Goal: Information Seeking & Learning: Learn about a topic

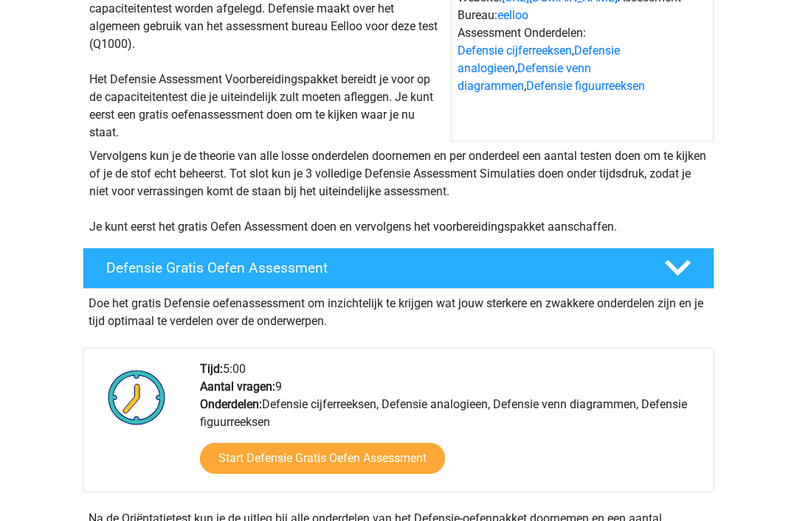
scroll to position [176, 0]
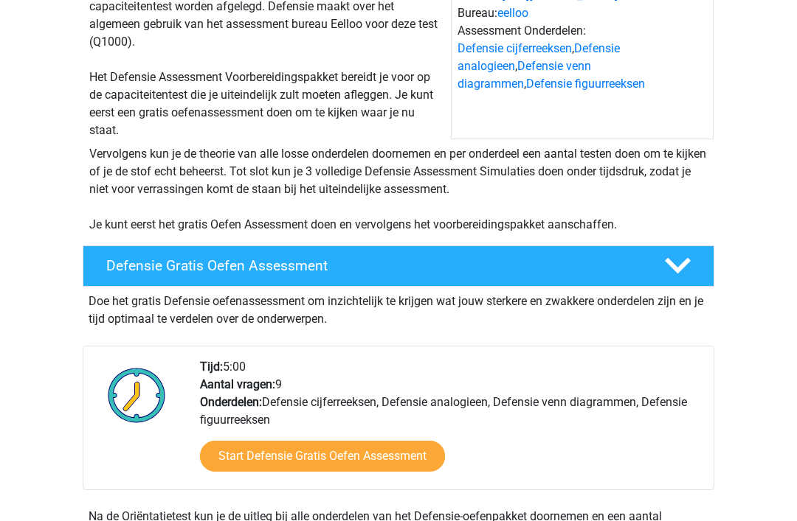
click at [322, 457] on link "Start Defensie Gratis Oefen Assessment" at bounding box center [322, 456] width 245 height 31
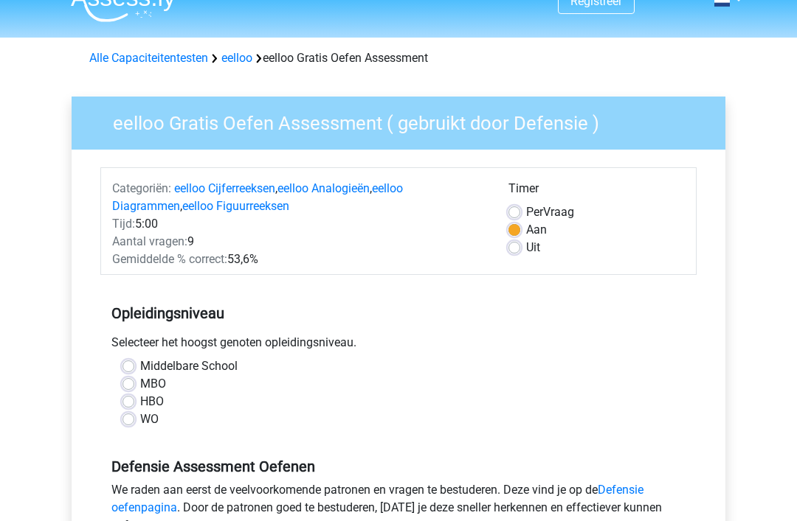
scroll to position [27, 0]
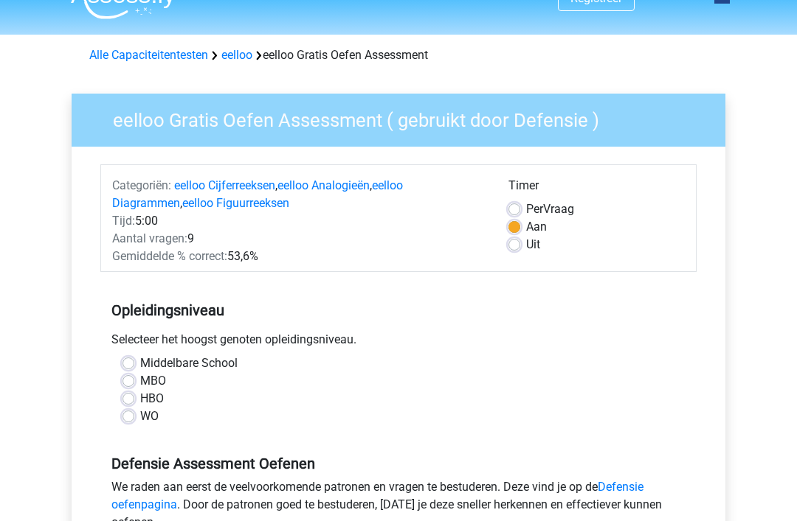
click at [140, 376] on label "MBO" at bounding box center [153, 381] width 26 height 18
click at [133, 376] on input "MBO" at bounding box center [128, 379] width 12 height 15
radio input "true"
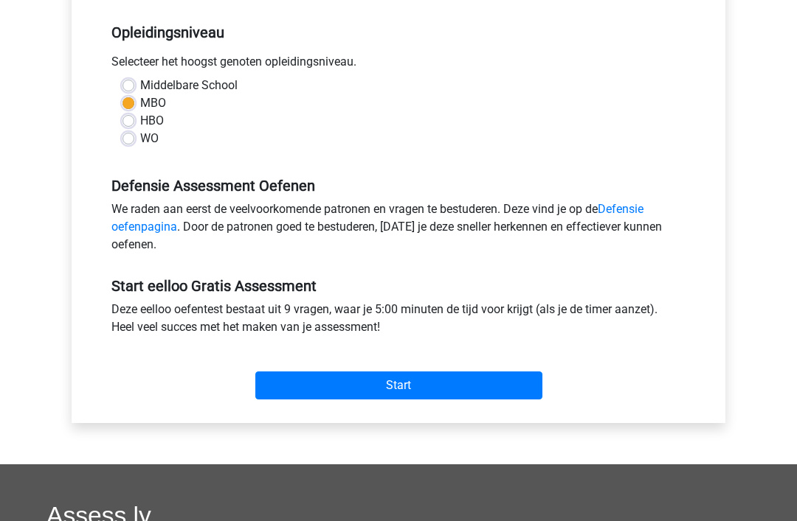
scroll to position [310, 0]
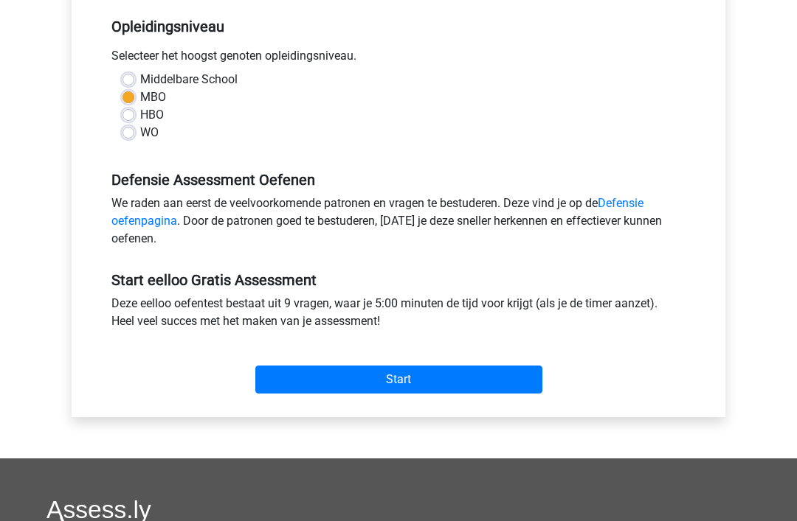
click at [344, 388] on input "Start" at bounding box center [398, 381] width 287 height 28
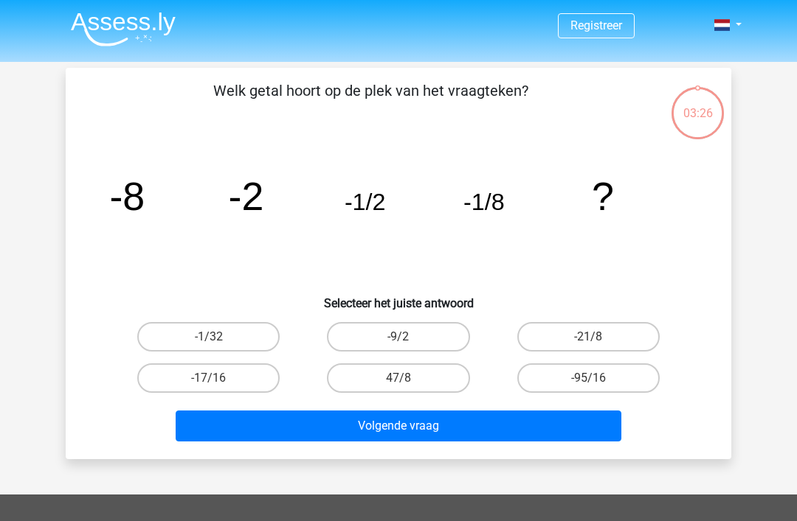
click at [268, 330] on label "-1/32" at bounding box center [208, 337] width 142 height 30
click at [218, 337] on input "-1/32" at bounding box center [214, 342] width 10 height 10
radio input "true"
click at [226, 333] on label "-1/32" at bounding box center [208, 337] width 142 height 30
click at [218, 337] on input "-1/32" at bounding box center [214, 342] width 10 height 10
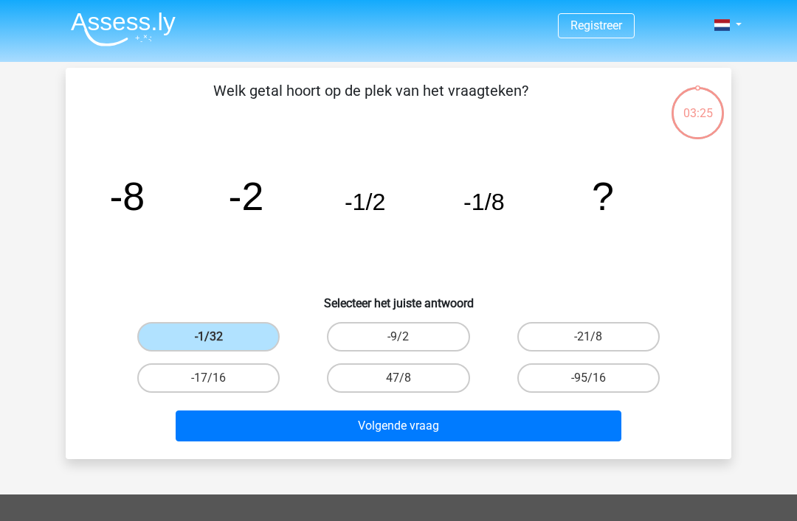
click at [342, 422] on button "Volgende vraag" at bounding box center [399, 426] width 446 height 31
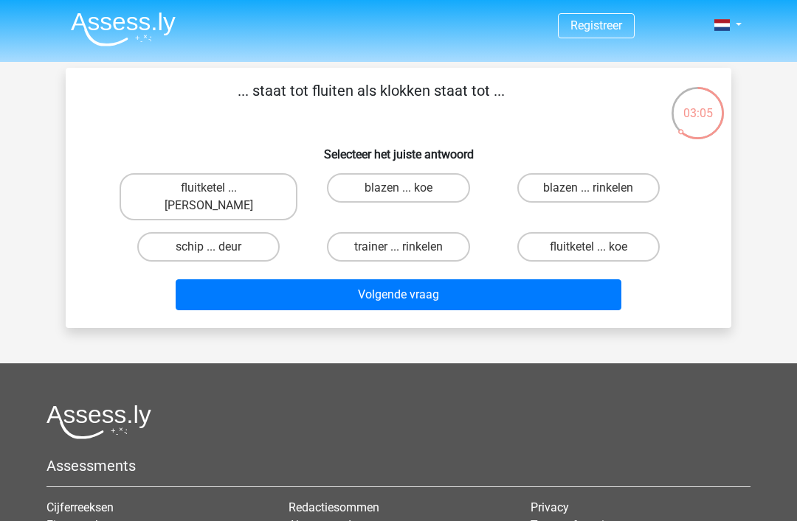
click at [201, 191] on label "fluitketel ... luiden" at bounding box center [208, 196] width 178 height 47
click at [209, 191] on input "fluitketel ... luiden" at bounding box center [214, 193] width 10 height 10
radio input "true"
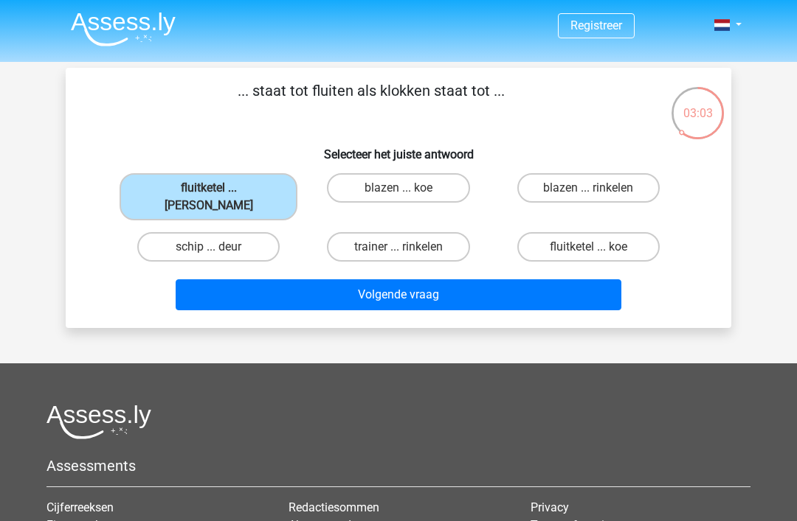
click at [282, 280] on button "Volgende vraag" at bounding box center [399, 295] width 446 height 31
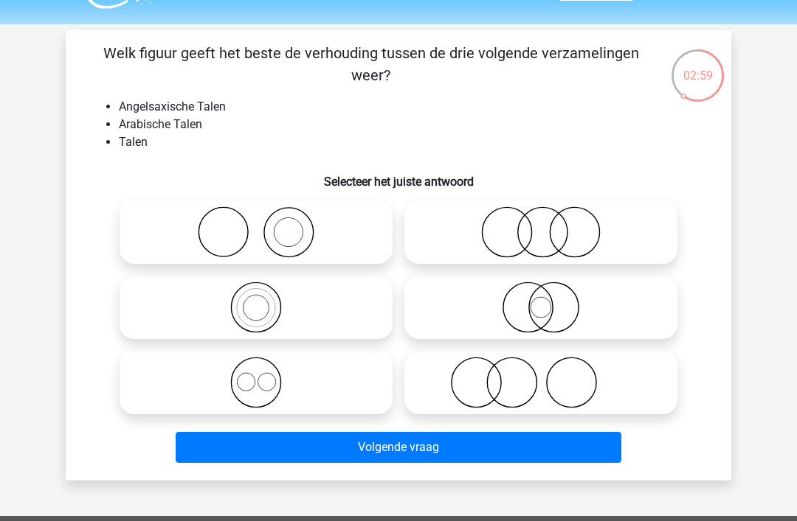
scroll to position [21, 0]
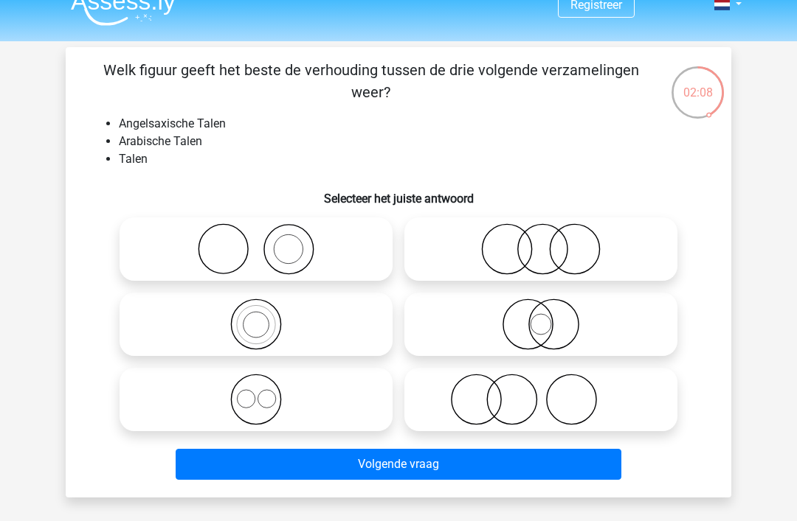
click at [485, 323] on icon at bounding box center [540, 325] width 261 height 52
click at [541, 317] on input "radio" at bounding box center [546, 313] width 10 height 10
radio input "true"
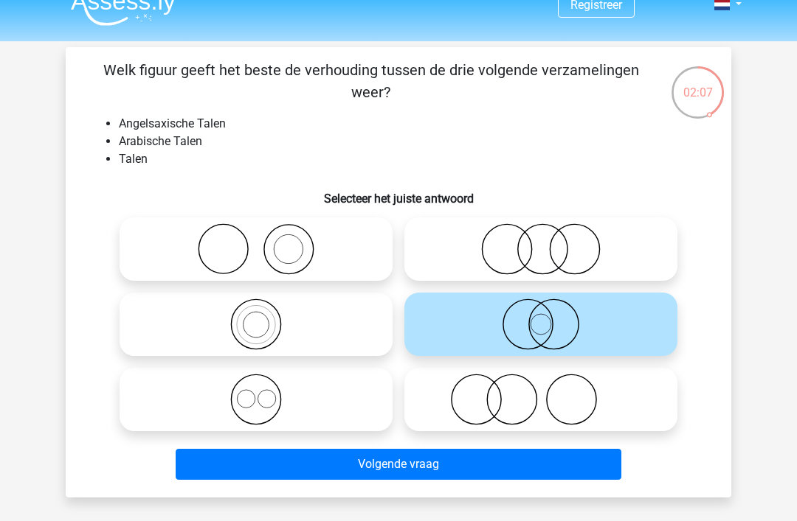
click at [402, 455] on button "Volgende vraag" at bounding box center [399, 464] width 446 height 31
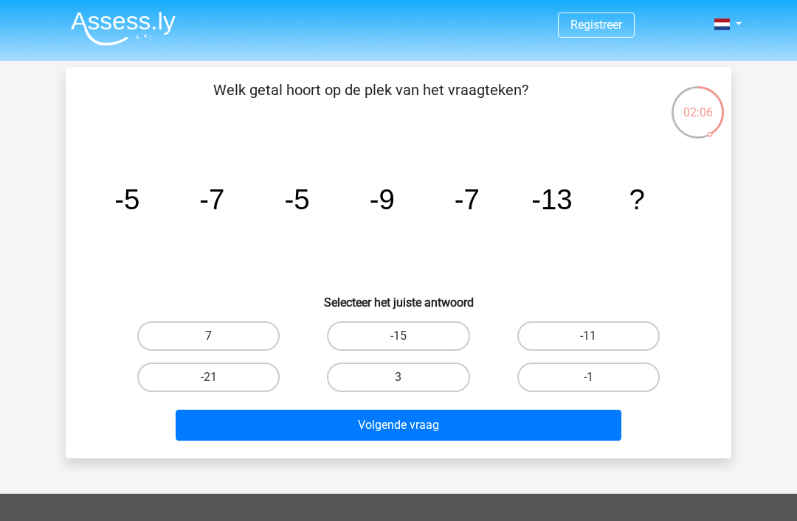
scroll to position [46, 0]
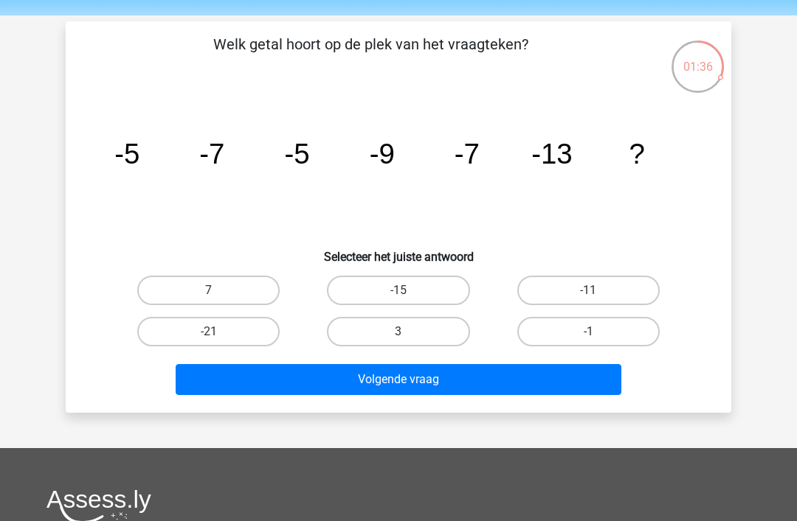
click at [560, 282] on label "-11" at bounding box center [588, 291] width 142 height 30
click at [588, 291] on input "-11" at bounding box center [593, 296] width 10 height 10
radio input "true"
click at [487, 394] on button "Volgende vraag" at bounding box center [399, 379] width 446 height 31
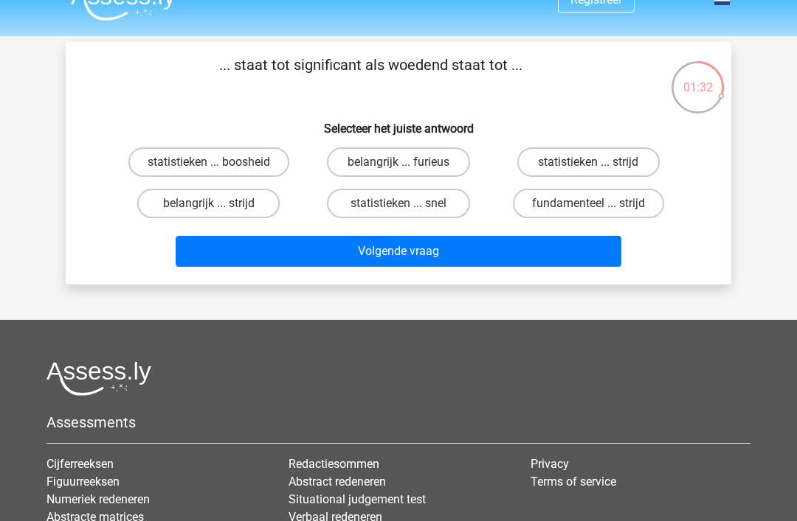
scroll to position [23, 0]
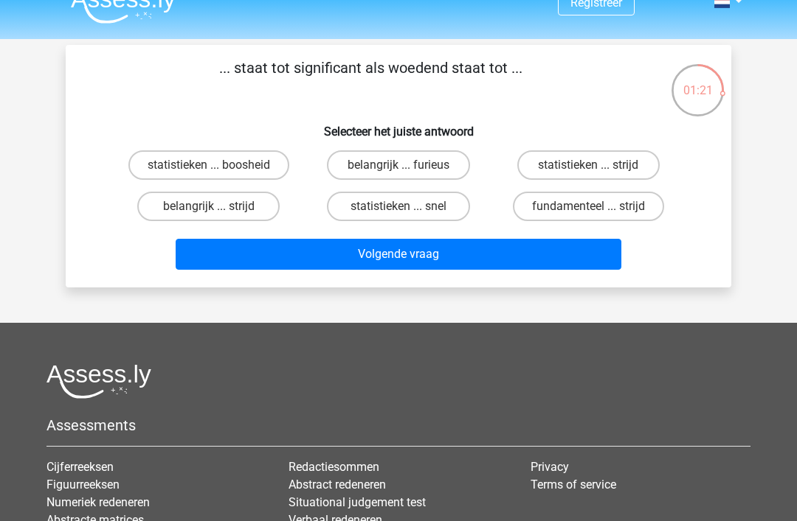
click at [195, 156] on label "statistieken ... boosheid" at bounding box center [208, 165] width 161 height 30
click at [209, 165] on input "statistieken ... boosheid" at bounding box center [214, 170] width 10 height 10
radio input "true"
click at [370, 161] on label "belangrijk ... furieus" at bounding box center [398, 165] width 142 height 30
click at [398, 165] on input "belangrijk ... furieus" at bounding box center [403, 170] width 10 height 10
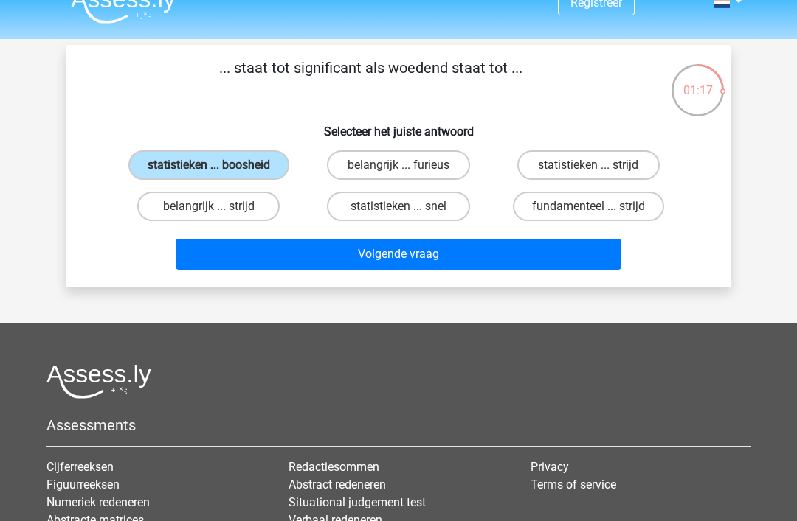
radio input "true"
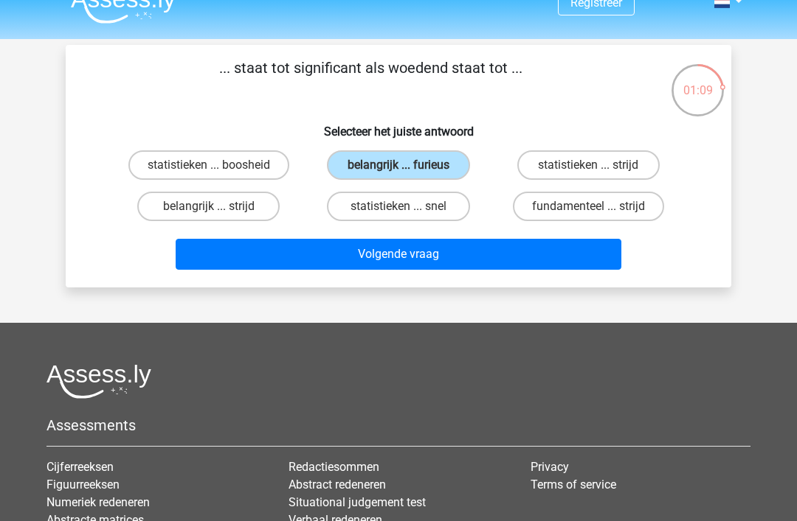
click at [406, 252] on button "Volgende vraag" at bounding box center [399, 254] width 446 height 31
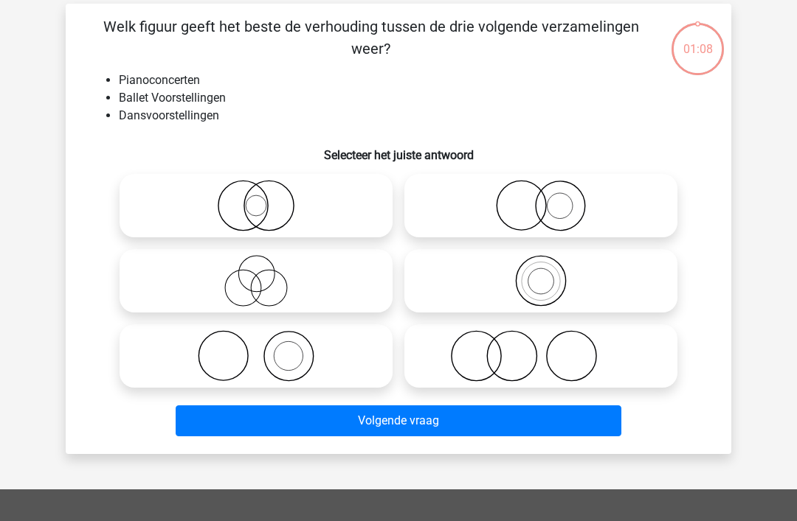
scroll to position [68, 0]
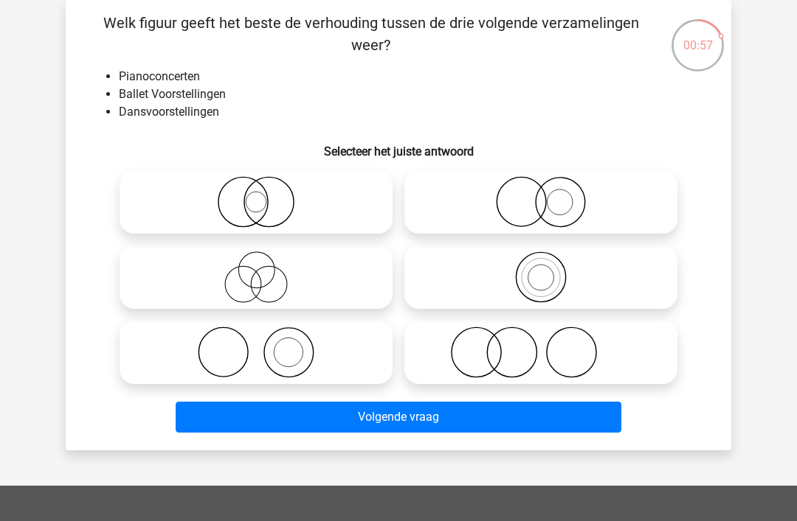
click at [503, 351] on icon at bounding box center [540, 353] width 261 height 52
click at [541, 345] on input "radio" at bounding box center [546, 341] width 10 height 10
radio input "true"
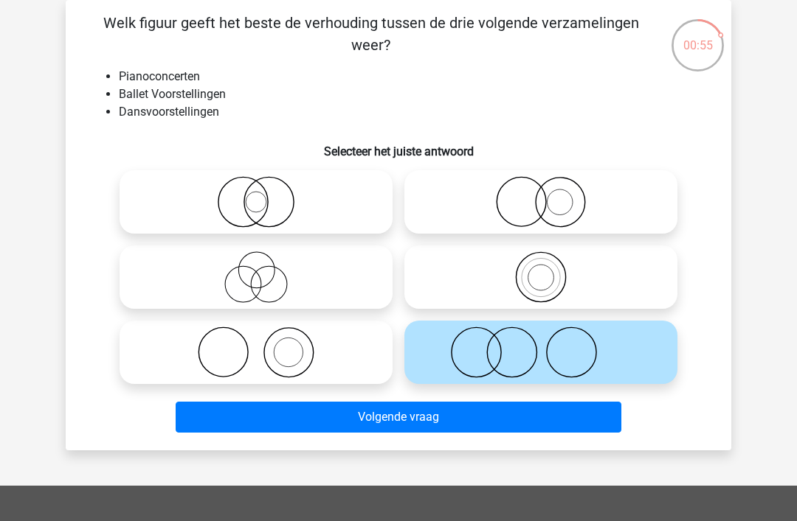
click at [542, 417] on button "Volgende vraag" at bounding box center [399, 417] width 446 height 31
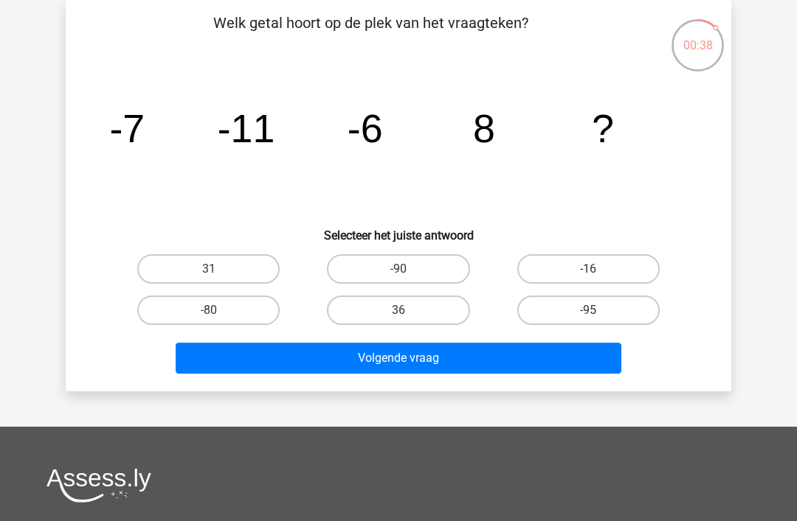
click at [563, 267] on label "-16" at bounding box center [588, 269] width 142 height 30
click at [588, 269] on input "-16" at bounding box center [593, 274] width 10 height 10
radio input "true"
click at [414, 363] on button "Volgende vraag" at bounding box center [399, 358] width 446 height 31
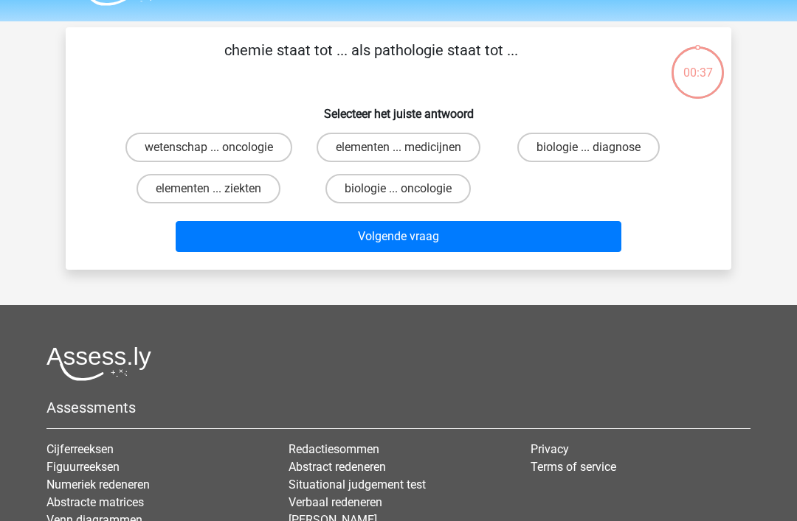
scroll to position [38, 0]
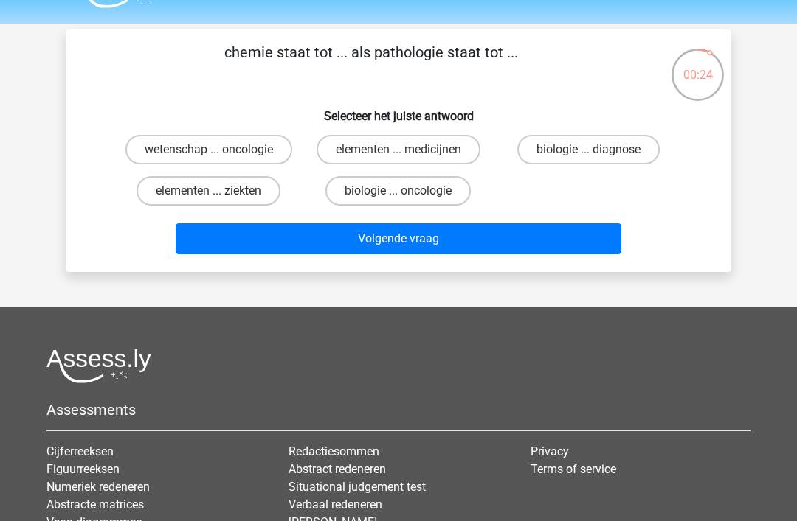
click at [356, 146] on label "elementen ... medicijnen" at bounding box center [398, 150] width 164 height 30
click at [398, 150] on input "elementen ... medicijnen" at bounding box center [403, 155] width 10 height 10
radio input "true"
click at [256, 234] on button "Volgende vraag" at bounding box center [399, 238] width 446 height 31
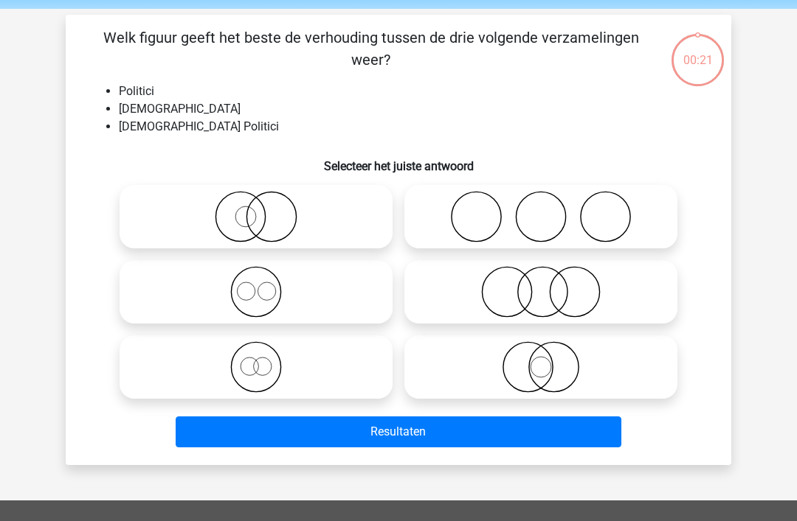
scroll to position [68, 0]
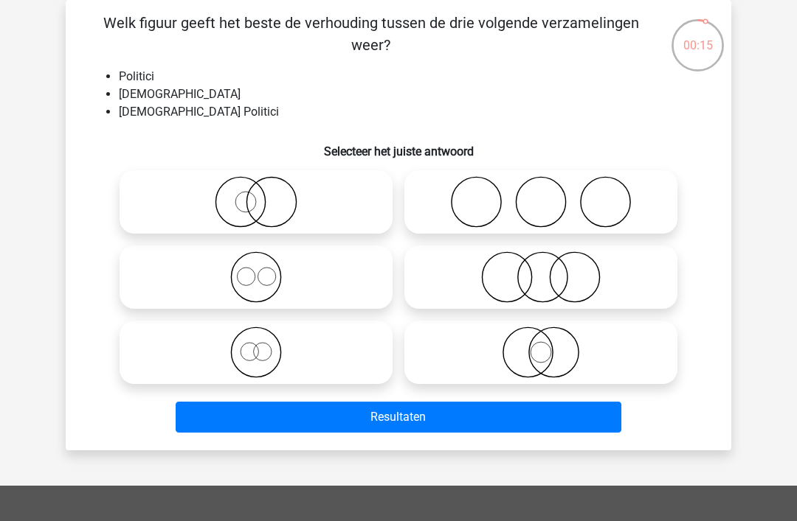
click at [572, 344] on icon at bounding box center [540, 353] width 261 height 52
click at [550, 344] on input "radio" at bounding box center [546, 341] width 10 height 10
radio input "true"
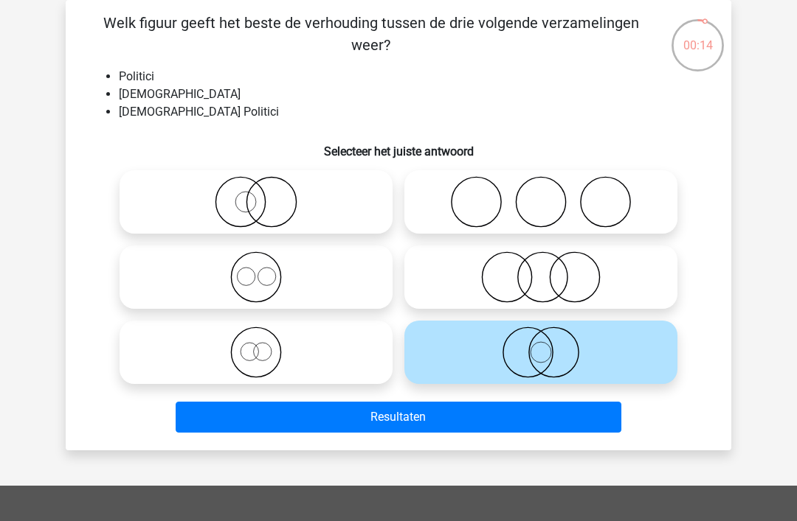
click at [558, 417] on button "Resultaten" at bounding box center [399, 417] width 446 height 31
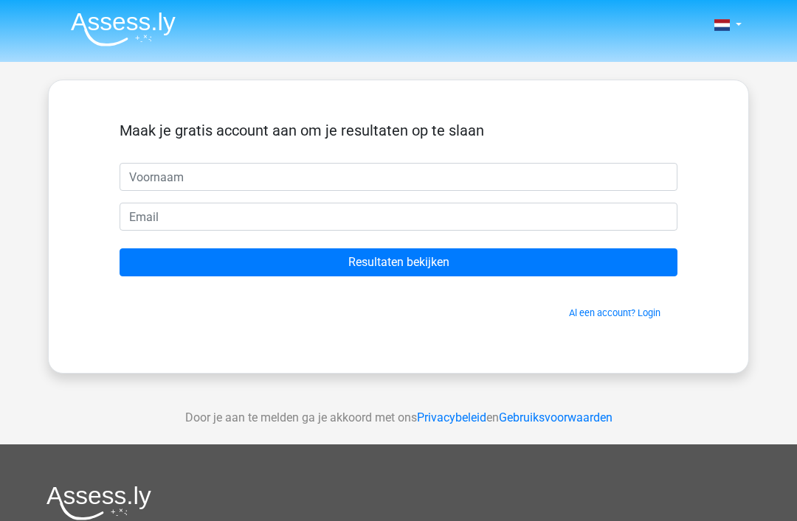
click at [167, 164] on input "text" at bounding box center [398, 177] width 558 height 28
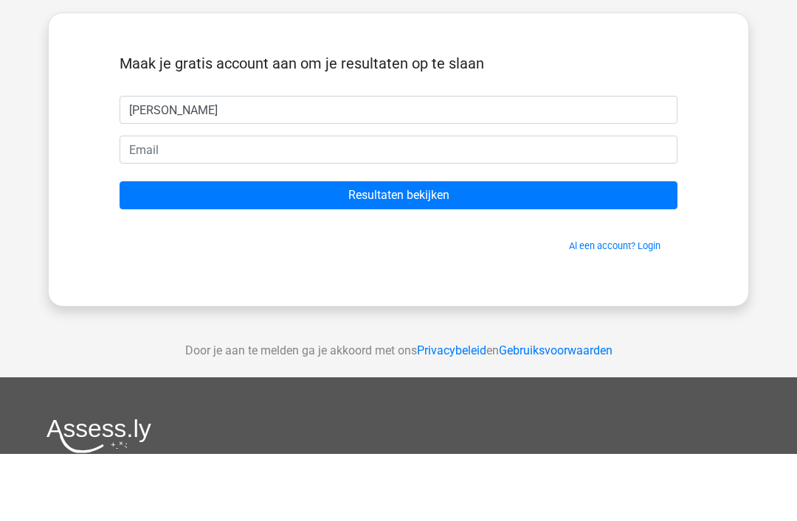
type input "[PERSON_NAME]"
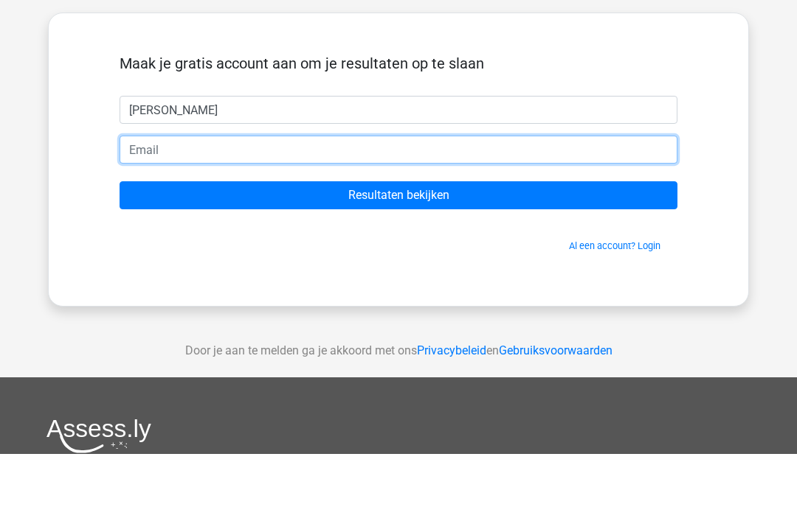
click at [135, 203] on input "email" at bounding box center [398, 217] width 558 height 28
type input "[EMAIL_ADDRESS][DOMAIN_NAME]"
click at [398, 249] on input "Resultaten bekijken" at bounding box center [398, 263] width 558 height 28
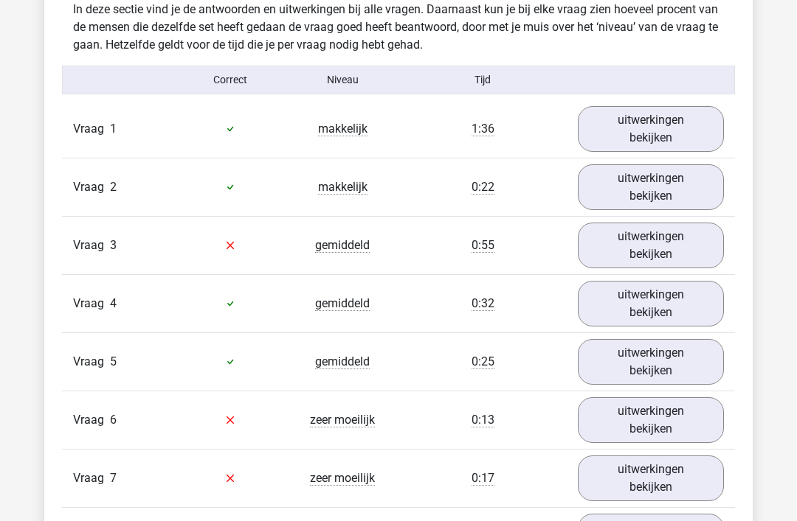
scroll to position [1577, 0]
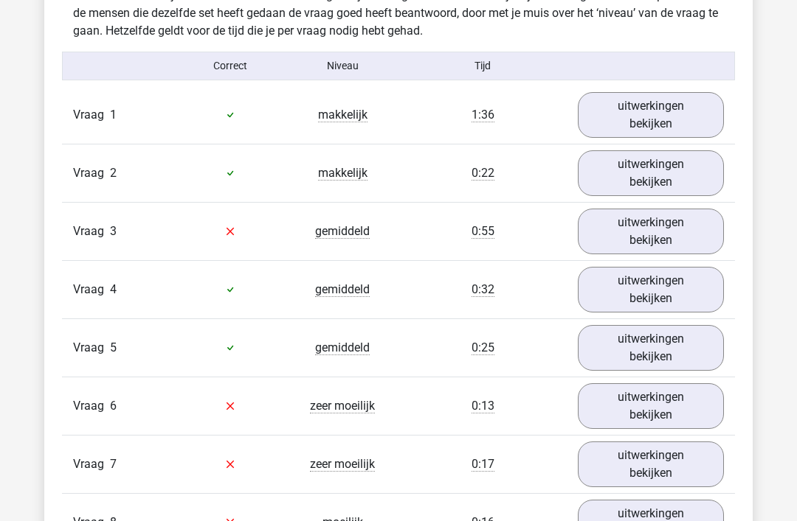
click at [618, 230] on link "uitwerkingen bekijken" at bounding box center [650, 232] width 146 height 46
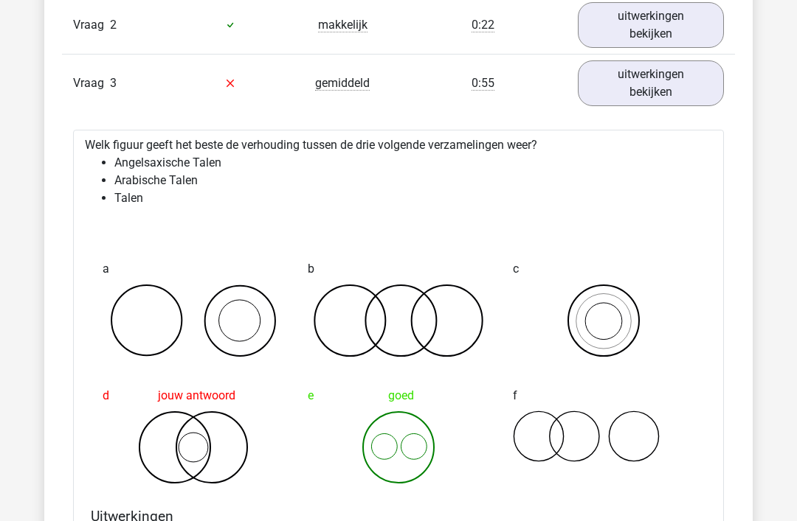
scroll to position [1726, 0]
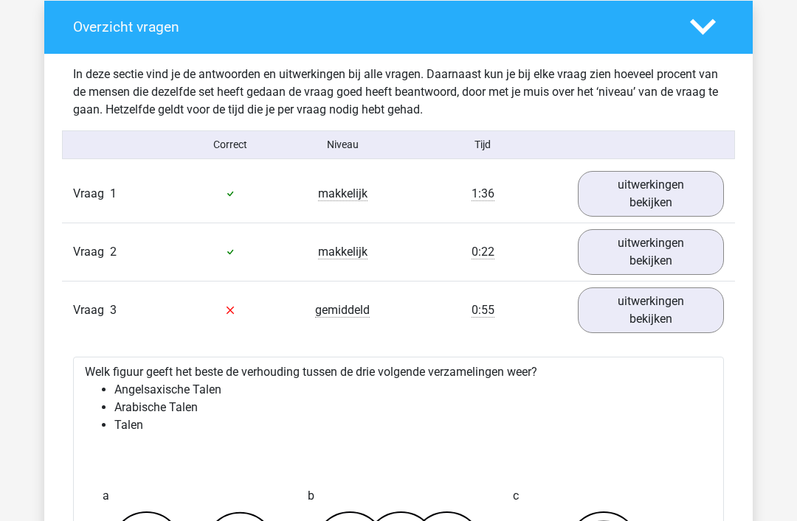
click at [642, 328] on link "uitwerkingen bekijken" at bounding box center [650, 311] width 146 height 46
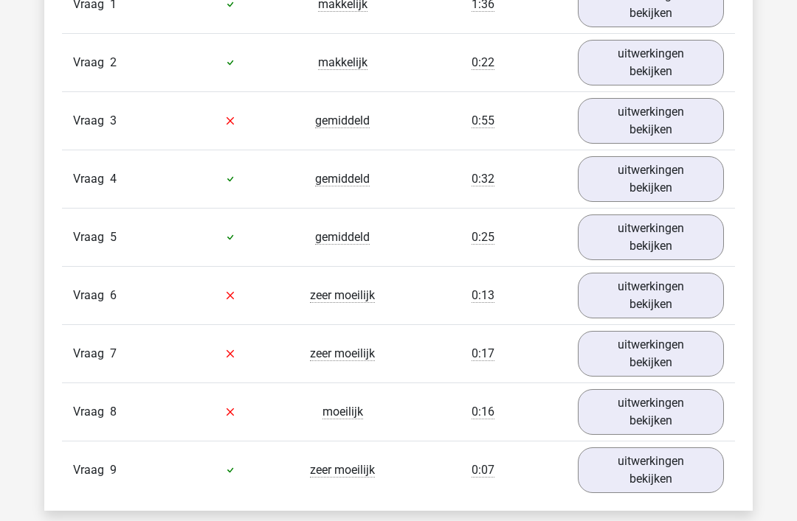
scroll to position [1693, 0]
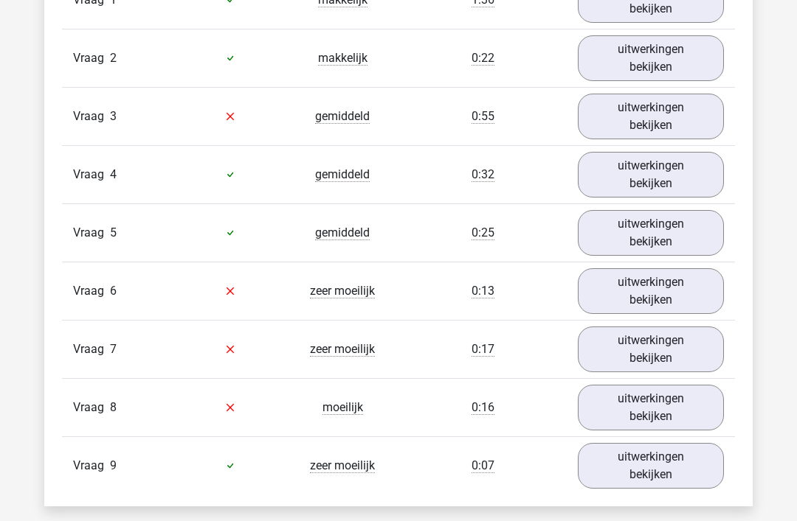
click at [648, 302] on link "uitwerkingen bekijken" at bounding box center [650, 291] width 146 height 46
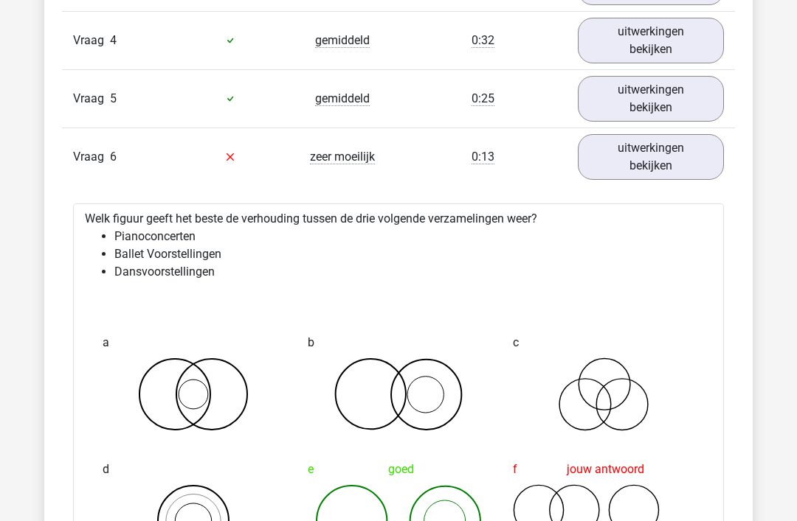
scroll to position [1818, 0]
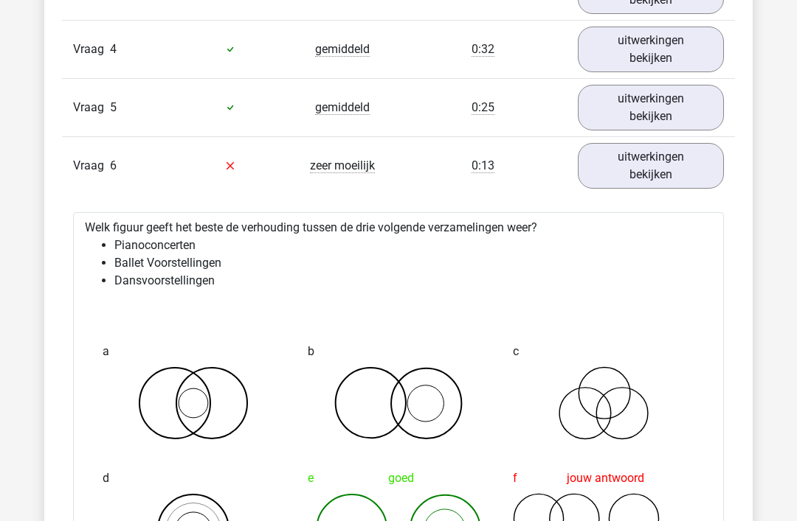
click at [620, 157] on link "uitwerkingen bekijken" at bounding box center [650, 166] width 146 height 46
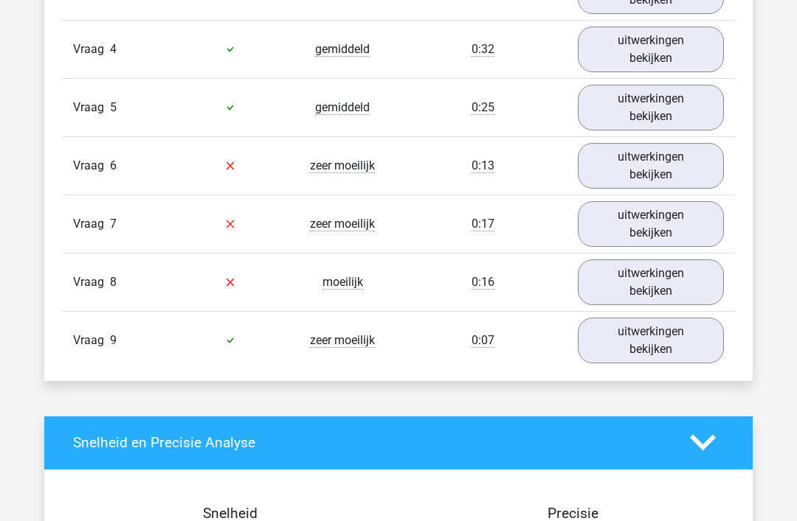
click at [616, 223] on link "uitwerkingen bekijken" at bounding box center [650, 224] width 146 height 46
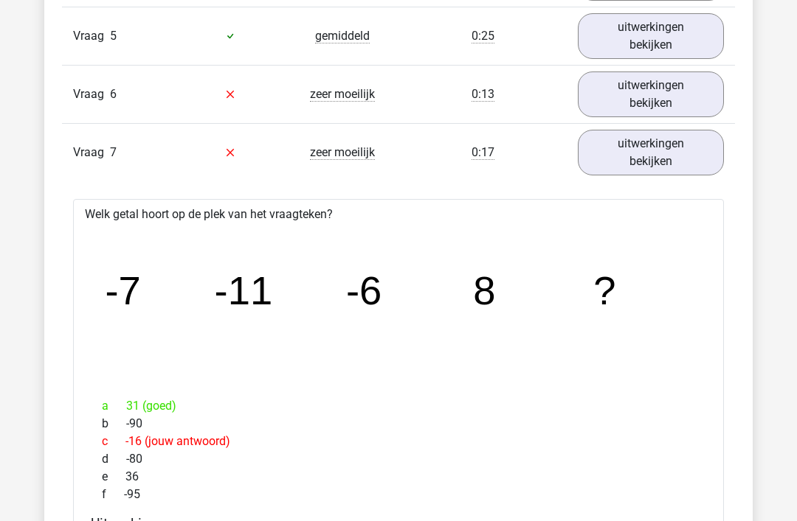
scroll to position [1873, 0]
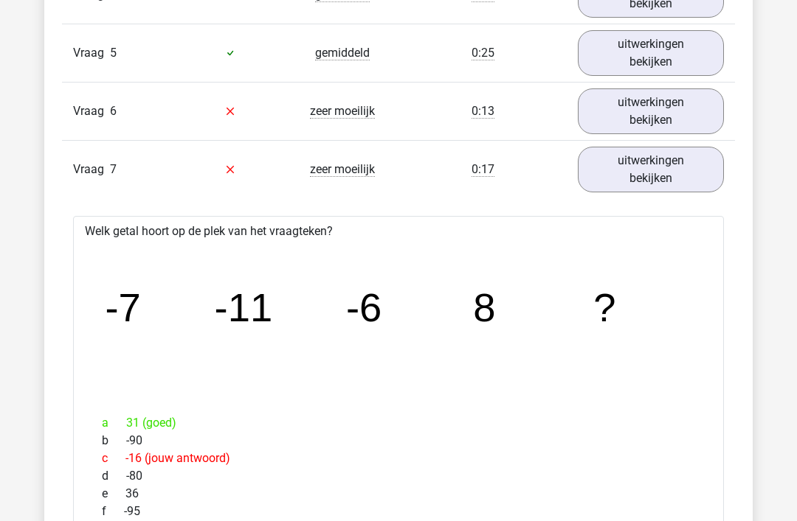
click at [643, 173] on link "uitwerkingen bekijken" at bounding box center [650, 170] width 146 height 46
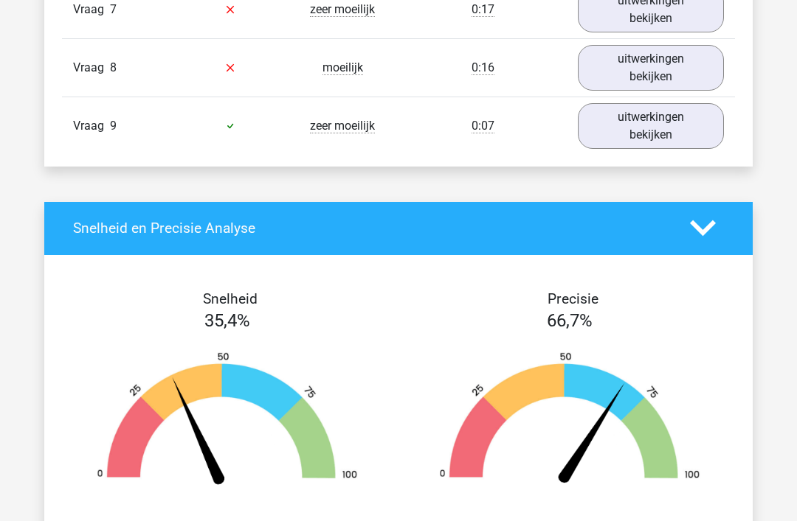
scroll to position [2036, 0]
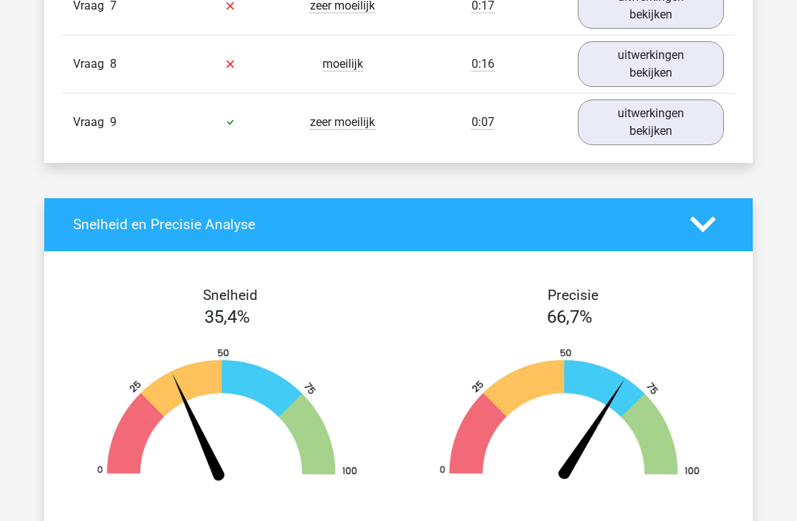
click at [631, 69] on link "uitwerkingen bekijken" at bounding box center [650, 64] width 146 height 46
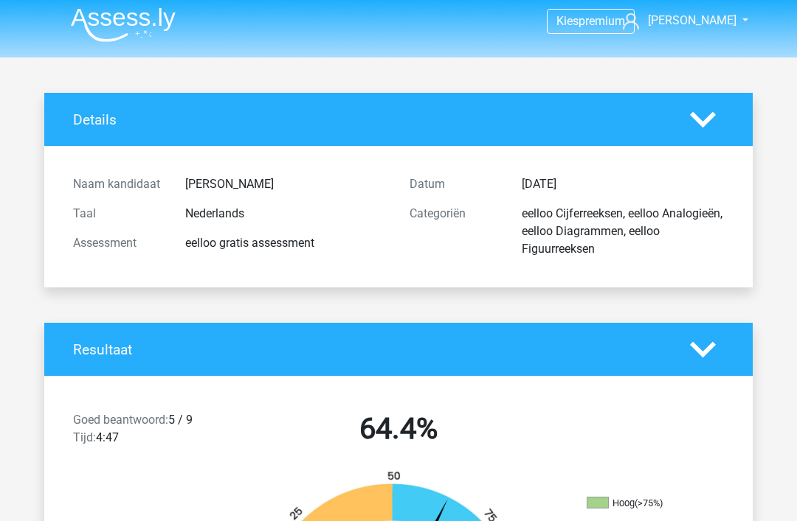
scroll to position [0, 0]
